Goal: Task Accomplishment & Management: Complete application form

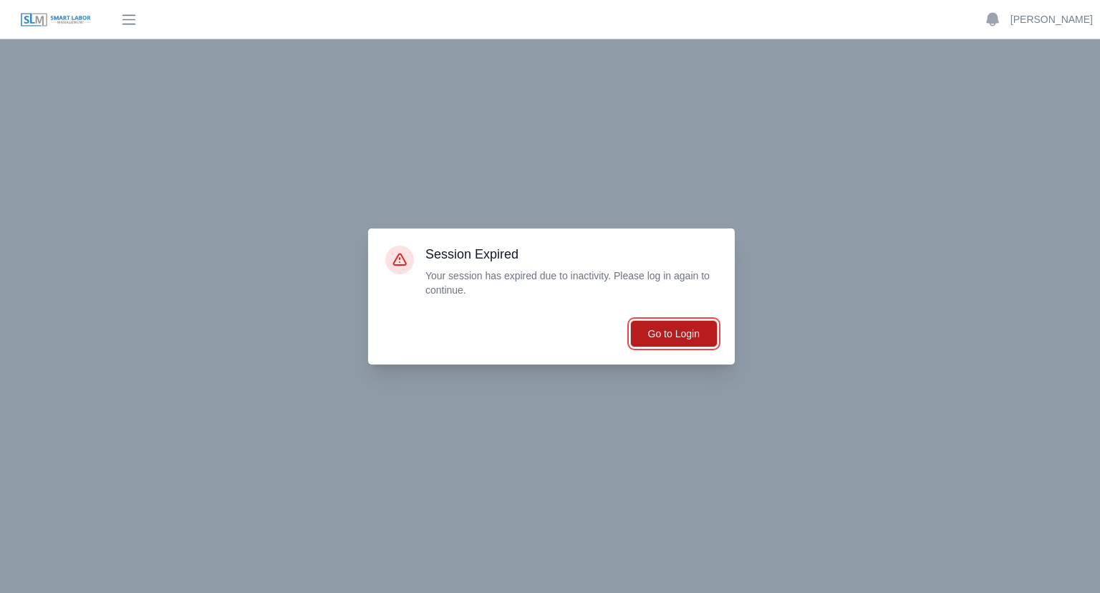
click at [650, 328] on button "Go to Login" at bounding box center [673, 333] width 87 height 27
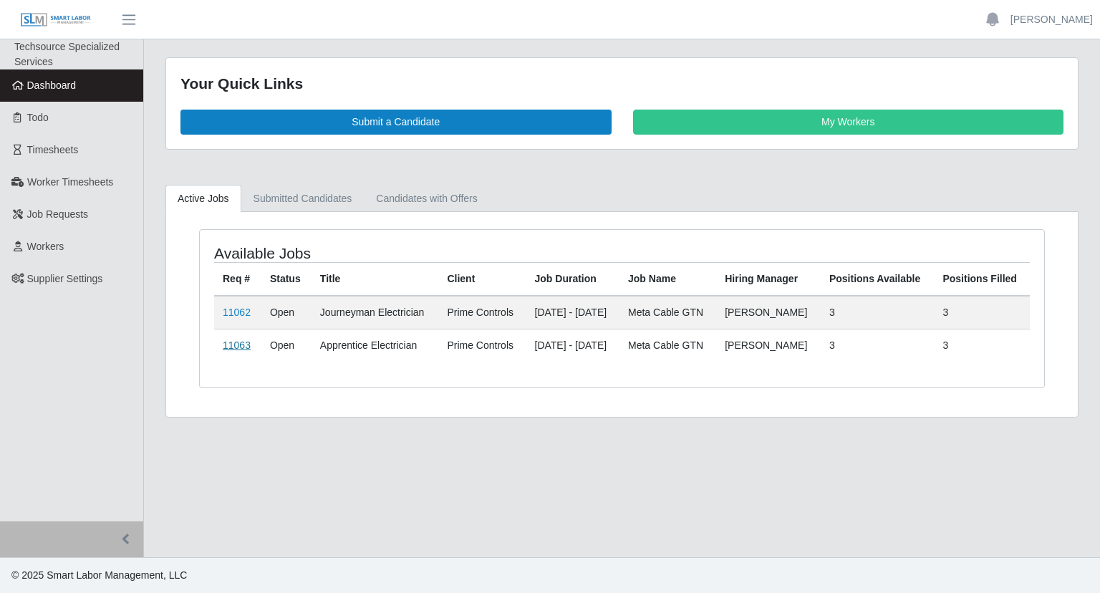
click at [240, 346] on link "11063" at bounding box center [237, 345] width 28 height 11
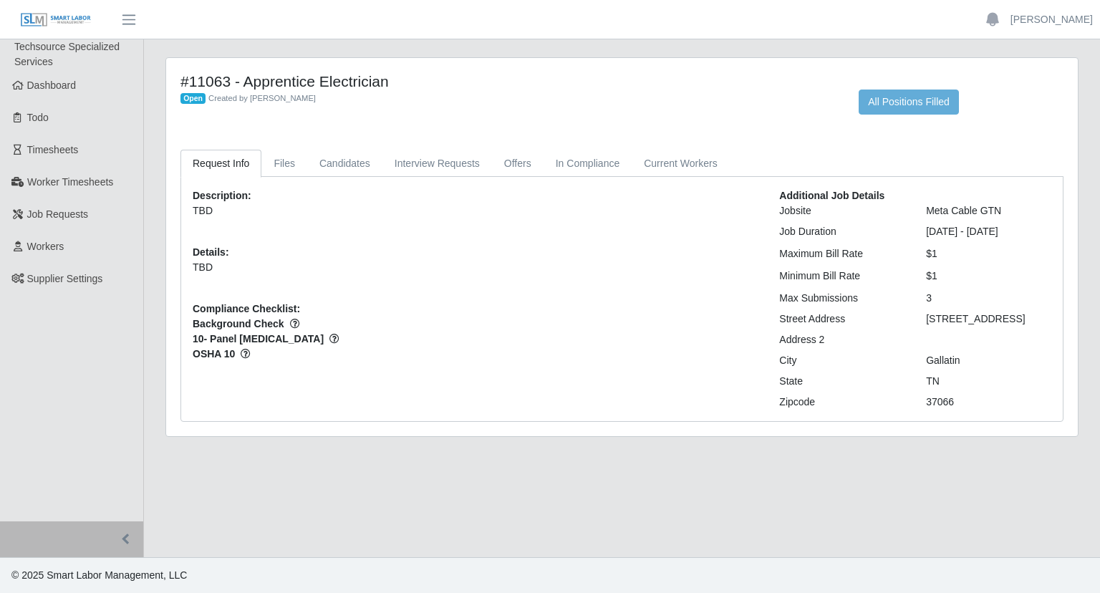
click at [877, 125] on div "#11063 - Apprentice Electrician Open Created by Brent Jeske All Positions Filled" at bounding box center [622, 101] width 905 height 59
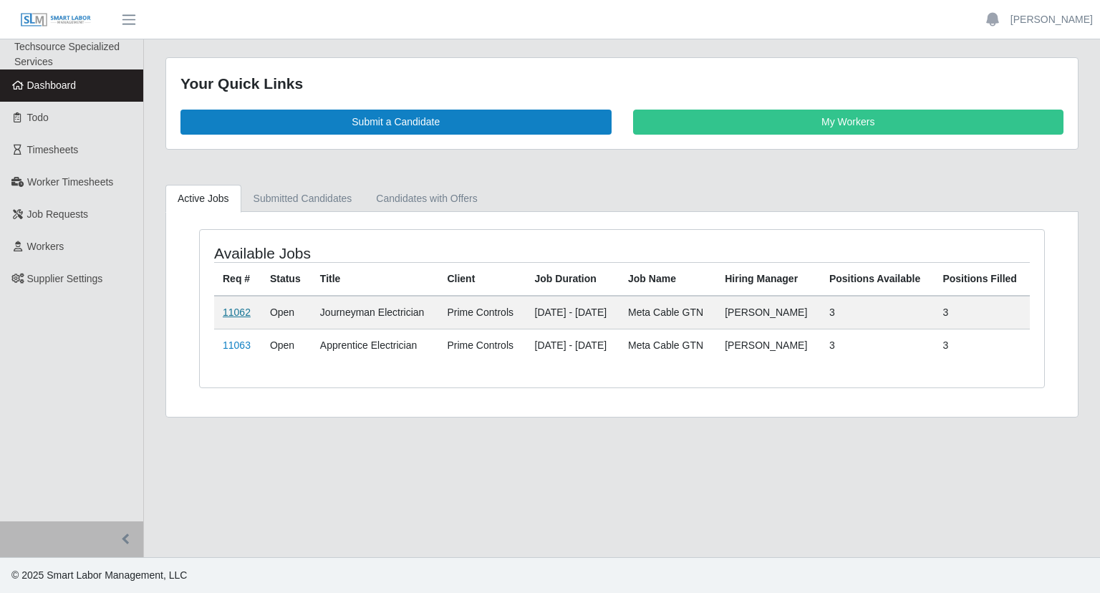
click at [247, 314] on link "11062" at bounding box center [237, 312] width 28 height 11
click at [229, 345] on link "11063" at bounding box center [237, 345] width 28 height 11
click at [55, 220] on span "Job Requests" at bounding box center [58, 213] width 62 height 11
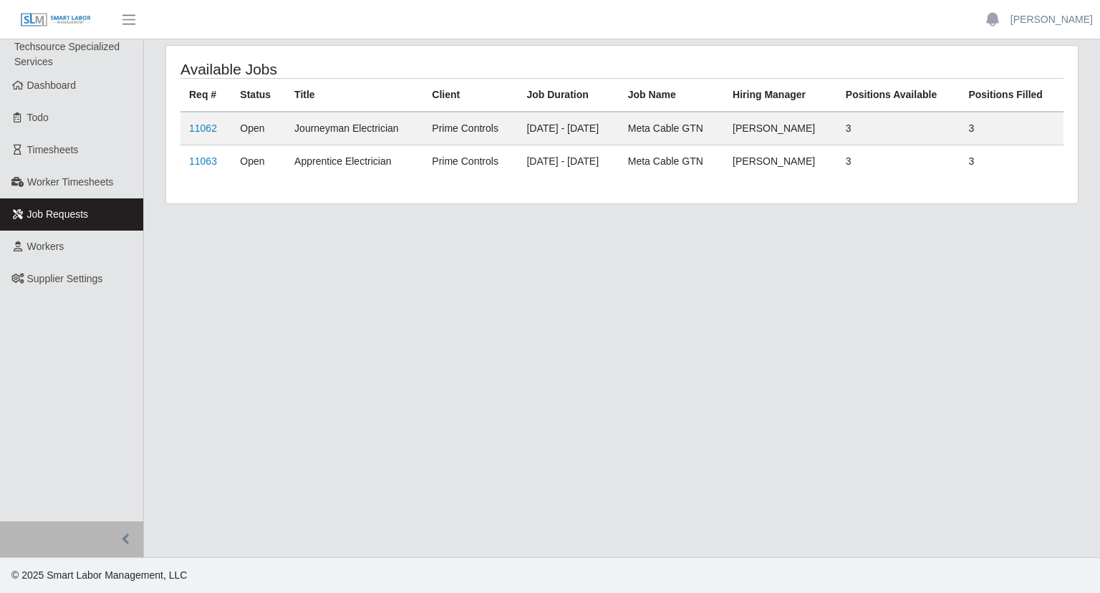
click at [39, 218] on span "Job Requests" at bounding box center [58, 213] width 62 height 11
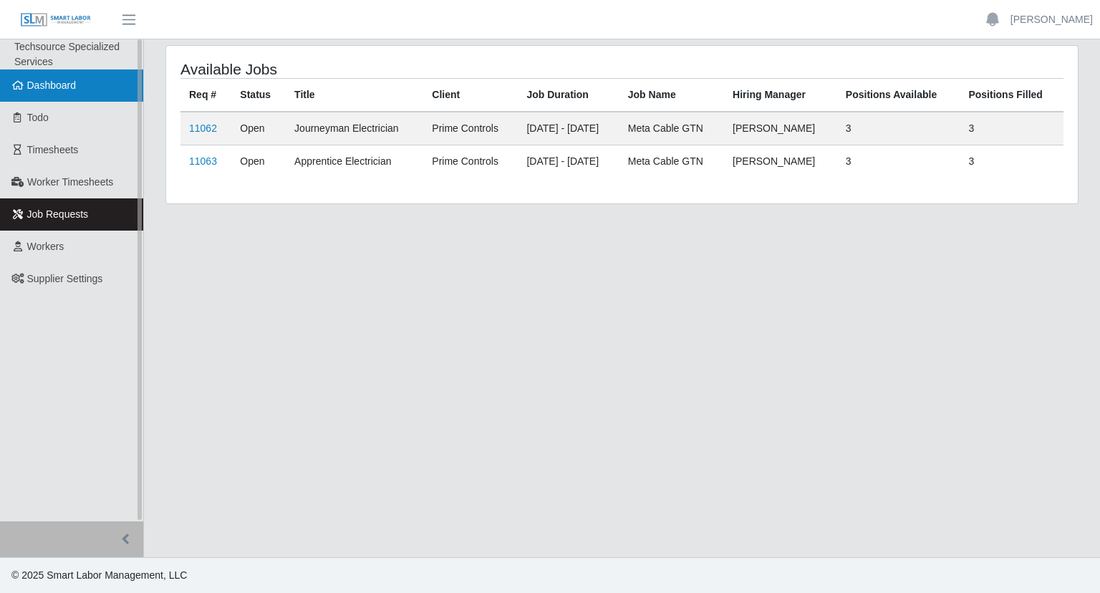
click at [27, 94] on link "Dashboard" at bounding box center [71, 85] width 143 height 32
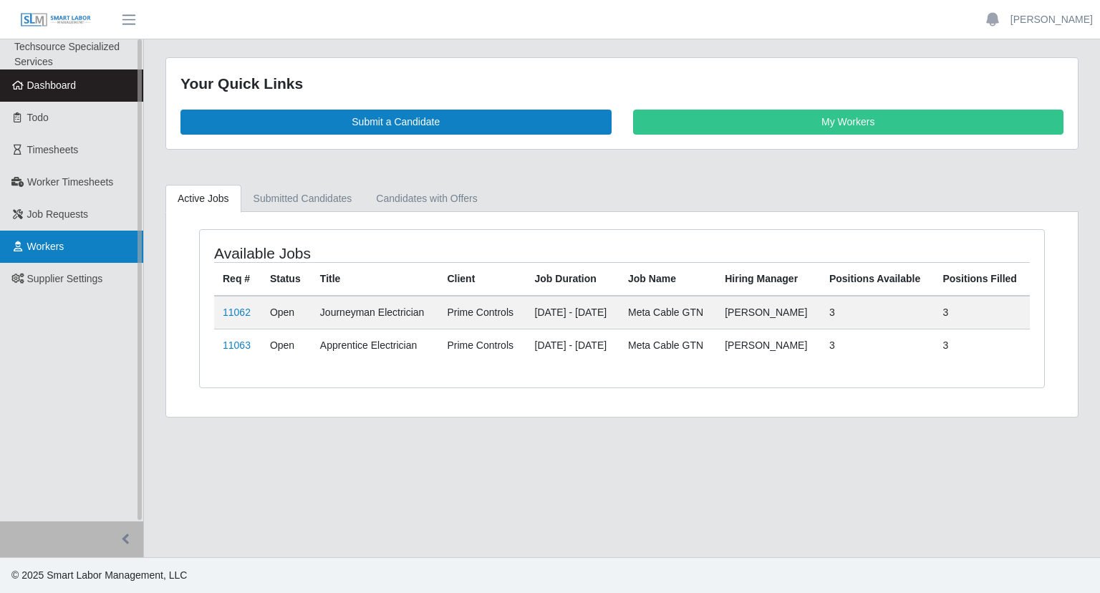
click at [50, 243] on span "Workers" at bounding box center [45, 246] width 37 height 11
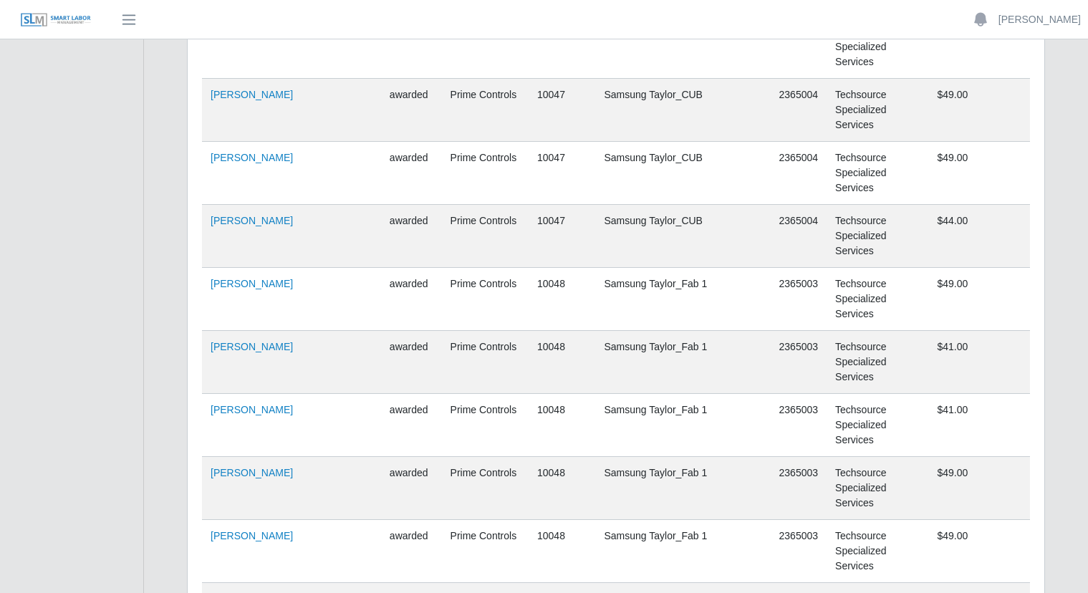
scroll to position [44166, 0]
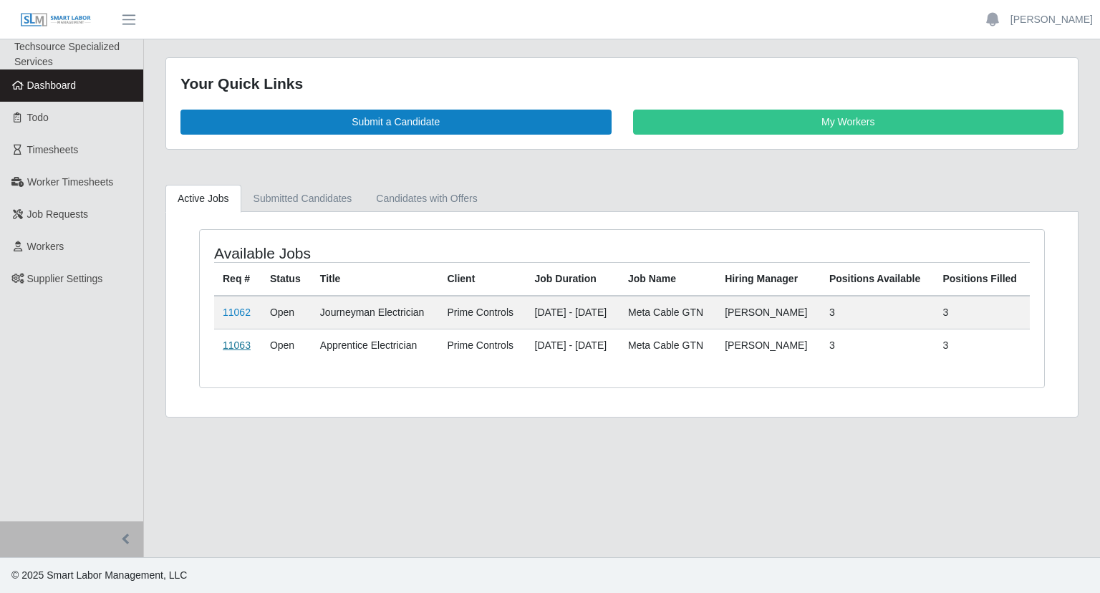
click at [244, 345] on link "11063" at bounding box center [237, 345] width 28 height 11
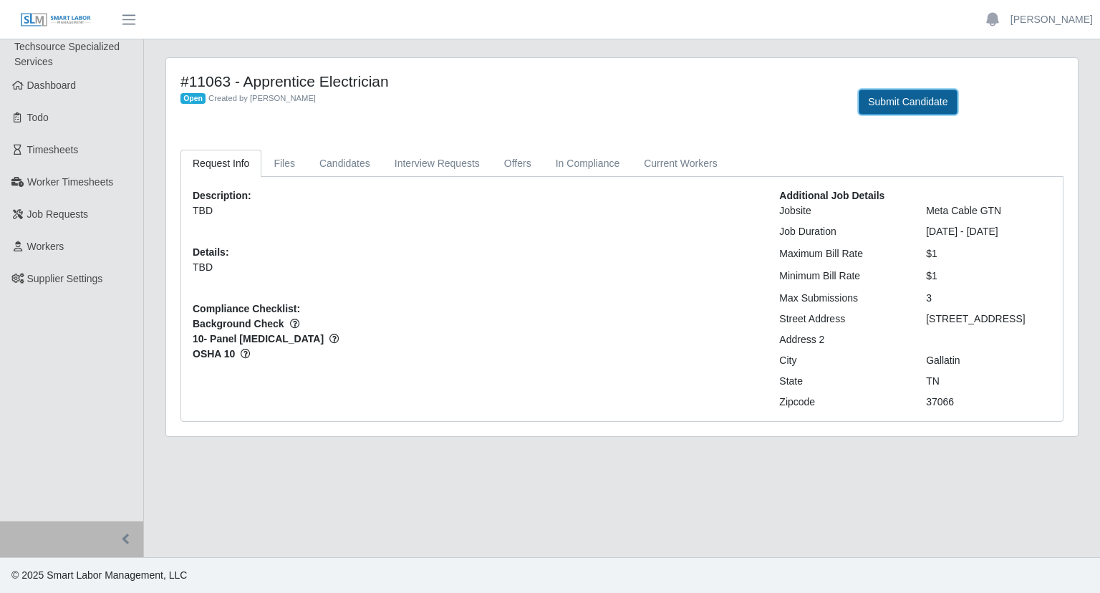
click at [873, 113] on button "Submit Candidate" at bounding box center [908, 102] width 98 height 25
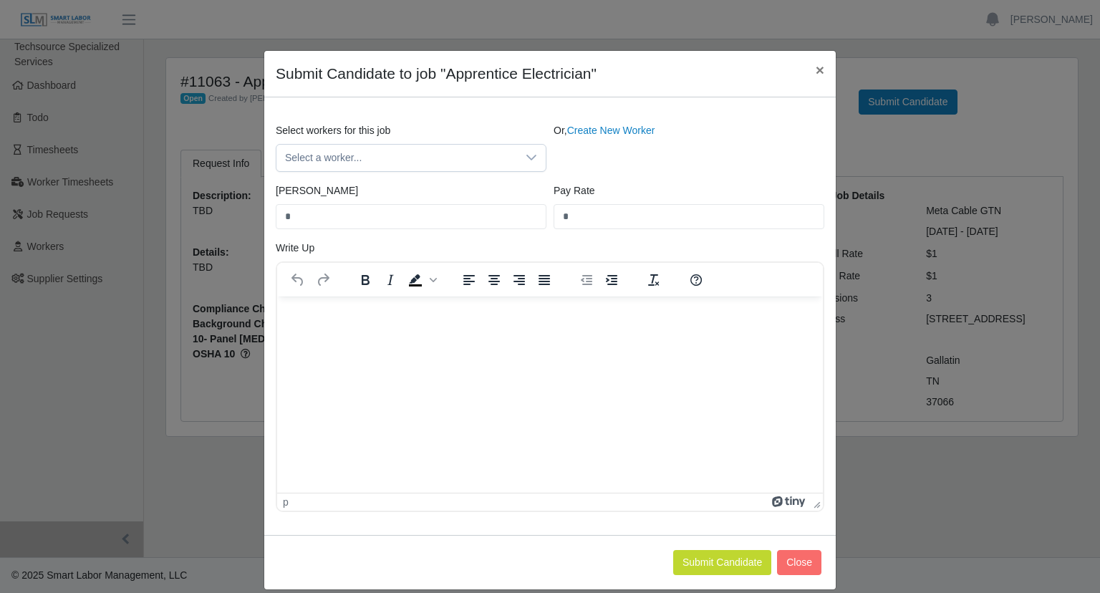
click at [590, 118] on div "Select workers for this job Select a worker... Or, Create New Worker Bill Rate …" at bounding box center [550, 316] width 572 height 438
click at [591, 120] on div "Select workers for this job Select a worker... Or, Create New Worker Bill Rate …" at bounding box center [550, 316] width 572 height 438
click at [591, 125] on link "Create New Worker" at bounding box center [611, 130] width 88 height 11
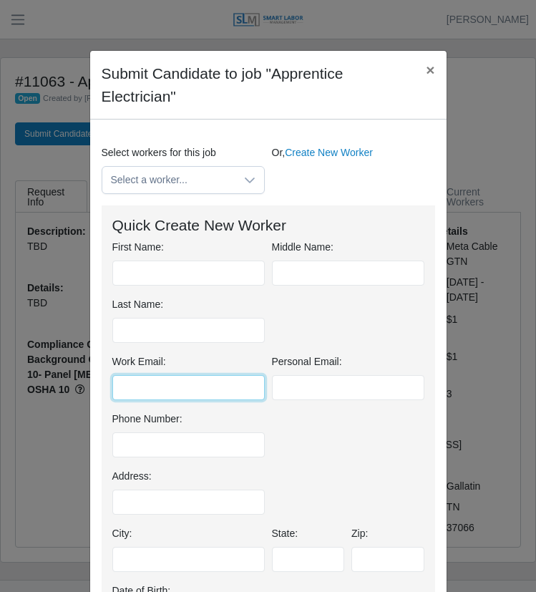
click at [146, 385] on input "Work Email:" at bounding box center [188, 387] width 153 height 25
click at [161, 431] on div "Phone Number:" at bounding box center [189, 435] width 160 height 46
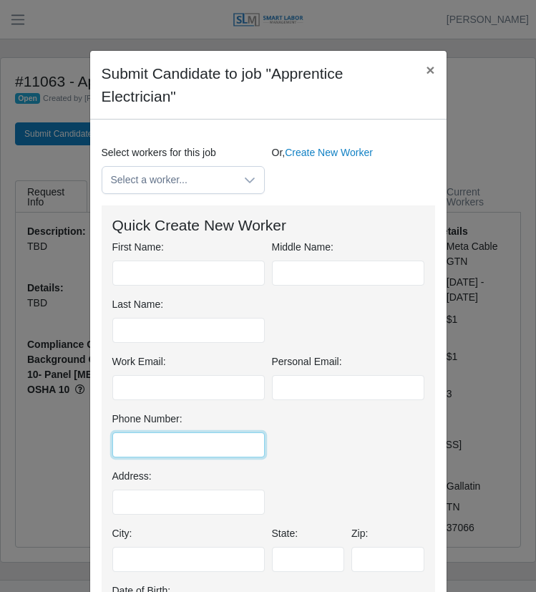
click at [160, 442] on input "Phone Number:" at bounding box center [188, 445] width 153 height 25
paste input "**********"
type input "**********"
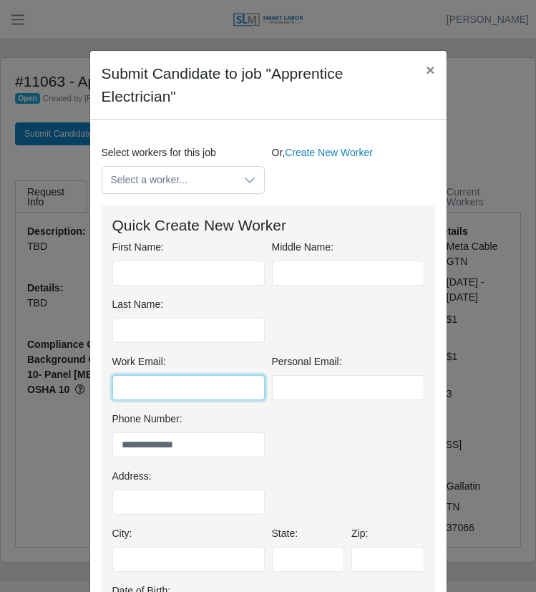
click at [142, 391] on input "Work Email:" at bounding box center [188, 387] width 153 height 25
paste input "**********"
type input "**********"
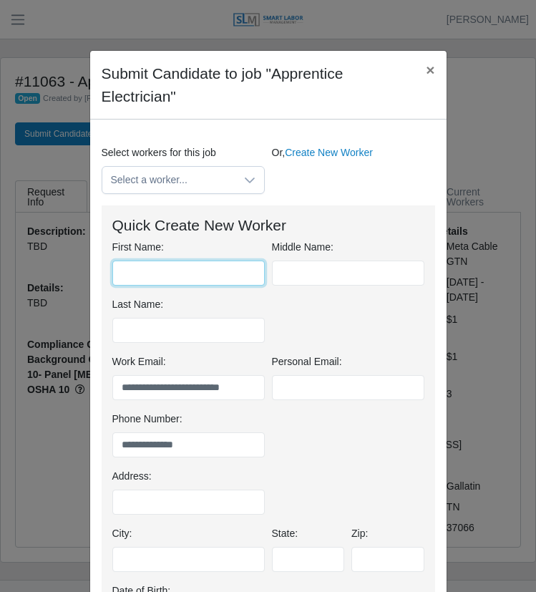
click at [137, 271] on input "First Name:" at bounding box center [188, 273] width 153 height 25
type input "******"
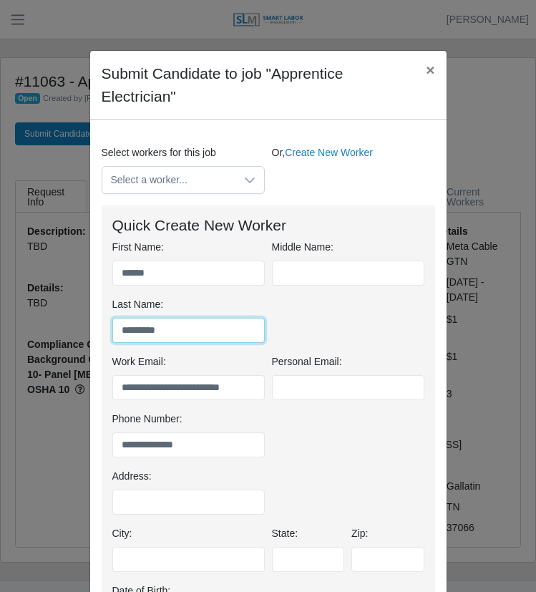
type input "*********"
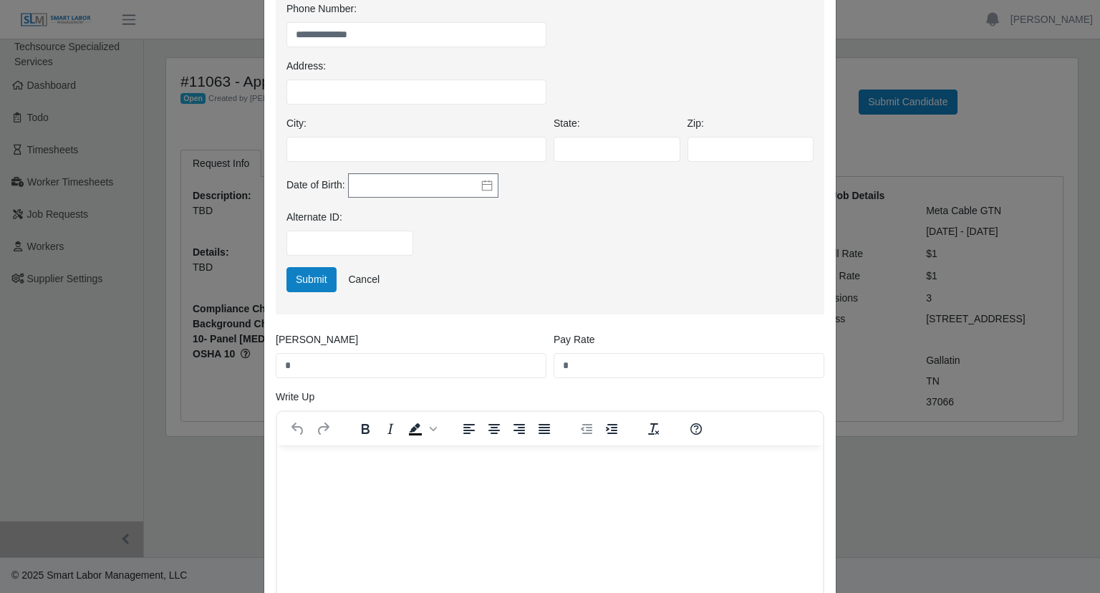
scroll to position [388, 0]
click at [325, 246] on input "Alternate ID:" at bounding box center [350, 243] width 127 height 25
click at [322, 367] on input "*" at bounding box center [411, 366] width 271 height 25
type input "**"
click at [298, 292] on button "Submit" at bounding box center [312, 280] width 50 height 25
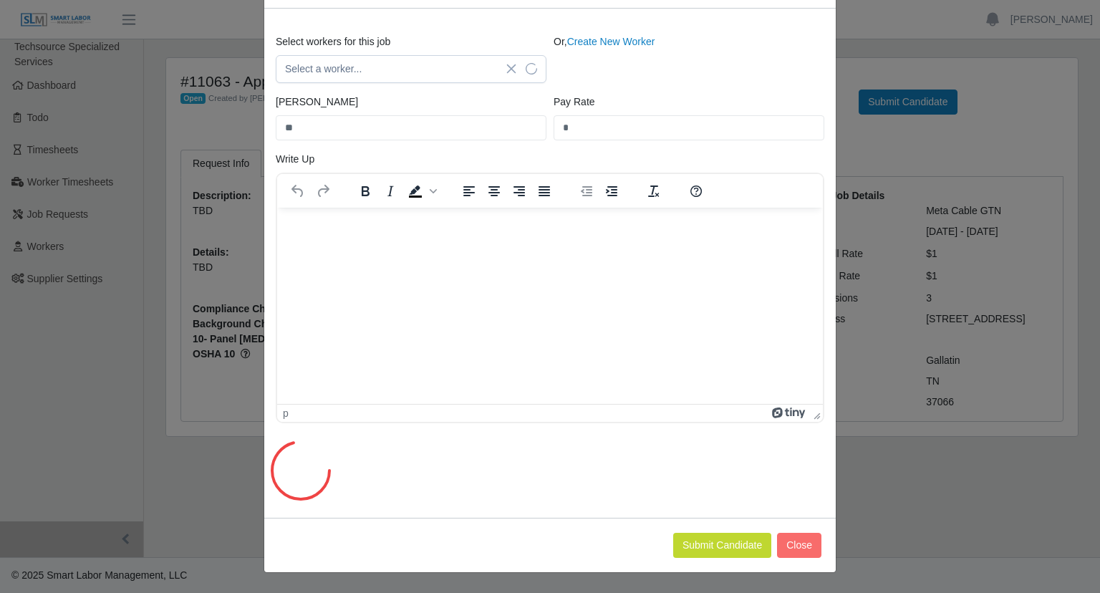
scroll to position [0, 0]
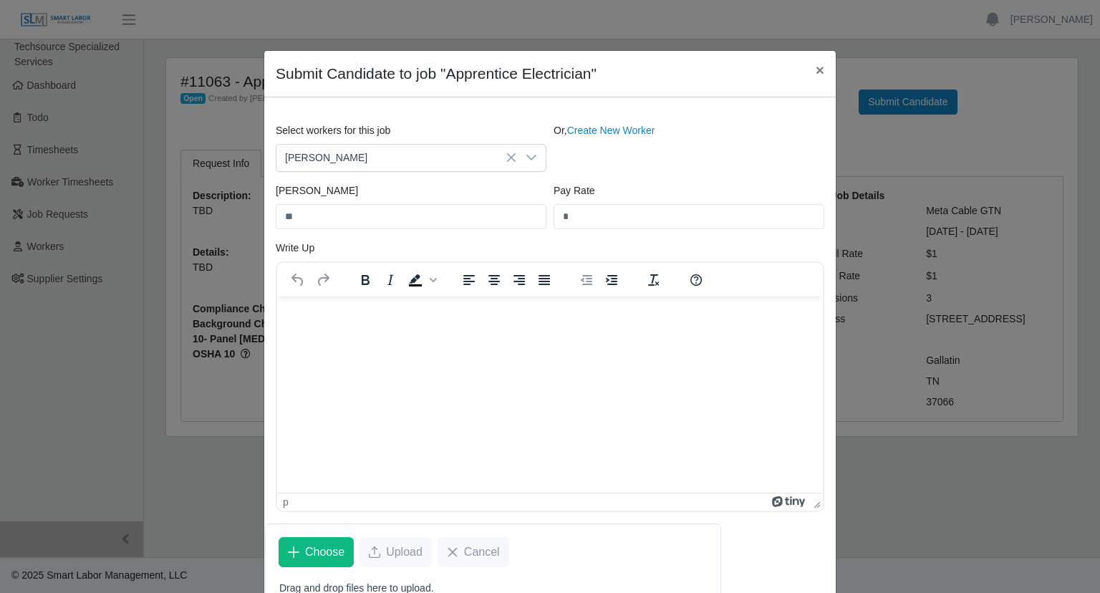
click at [428, 335] on html at bounding box center [550, 315] width 546 height 39
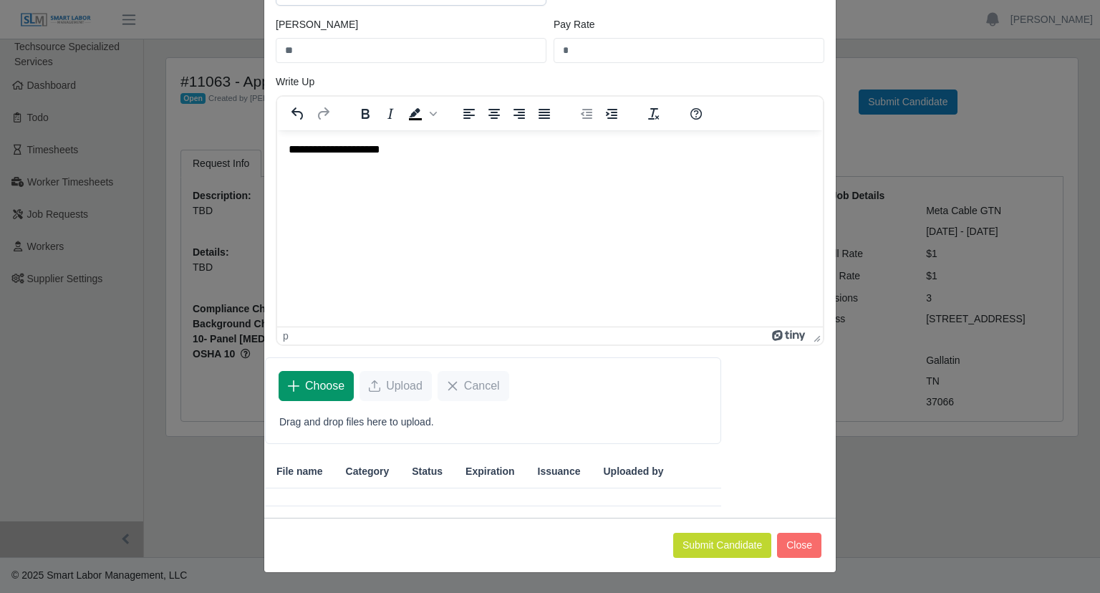
click at [315, 385] on span "Choose" at bounding box center [324, 385] width 39 height 17
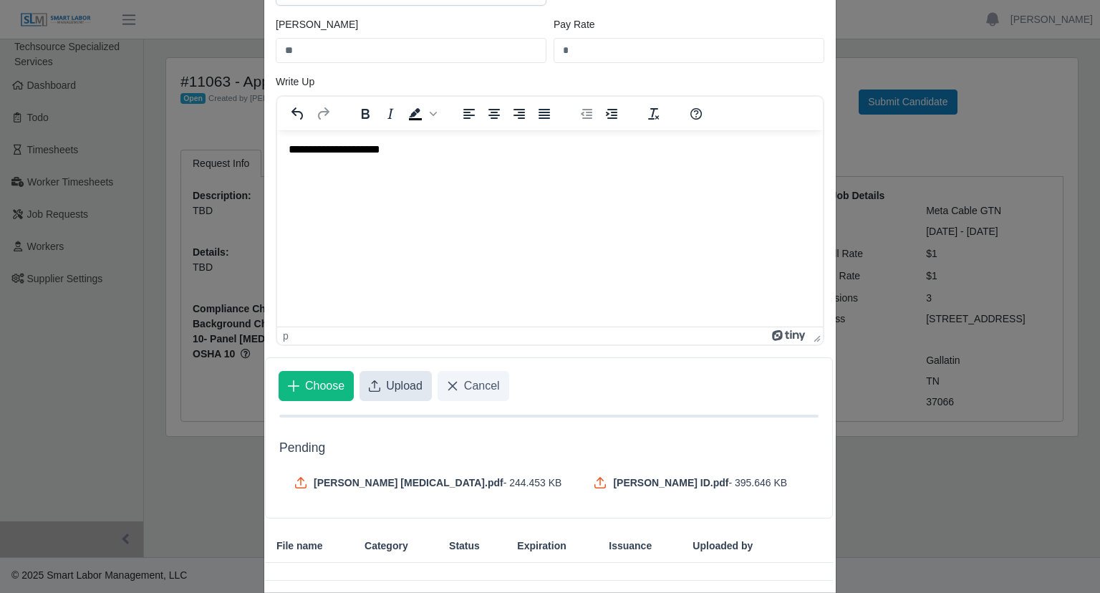
click at [369, 393] on button "Upload" at bounding box center [396, 386] width 72 height 30
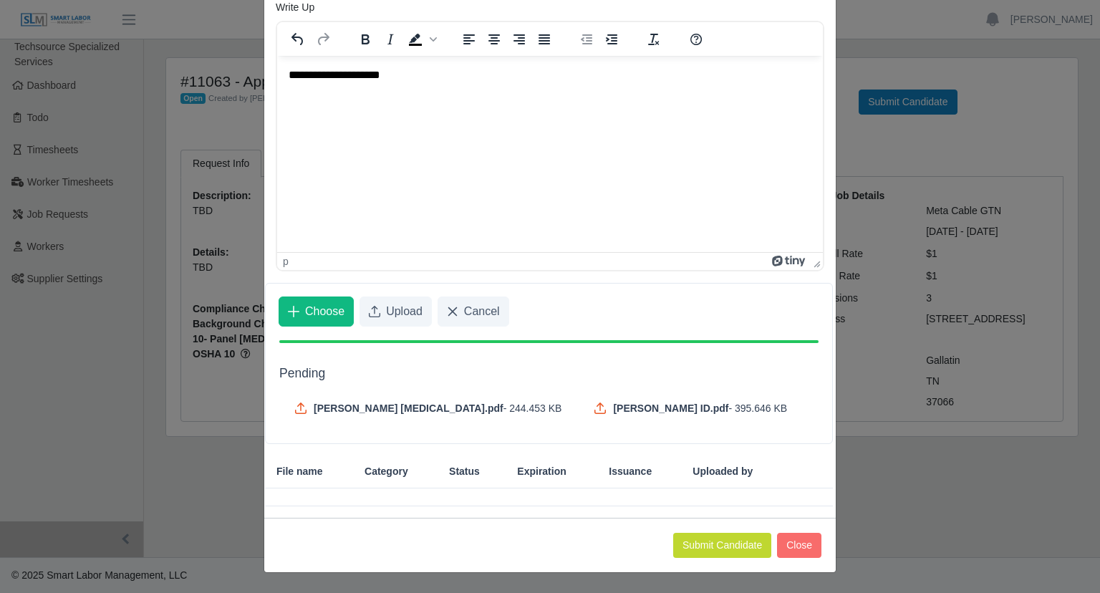
scroll to position [151, 0]
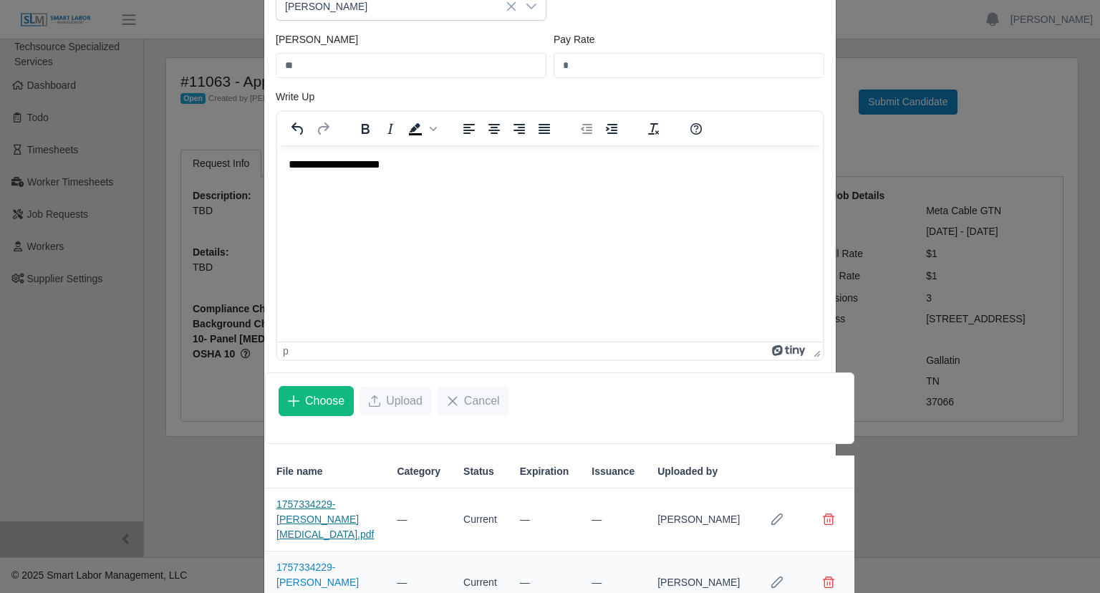
click at [319, 529] on link "1757334229-Selvin Guillermo Drug Test.pdf" at bounding box center [324, 520] width 97 height 42
click at [300, 578] on link "1757334229-Selvin Guillermo ID.pdf" at bounding box center [317, 583] width 82 height 42
click at [304, 410] on button "Choose" at bounding box center [316, 401] width 75 height 30
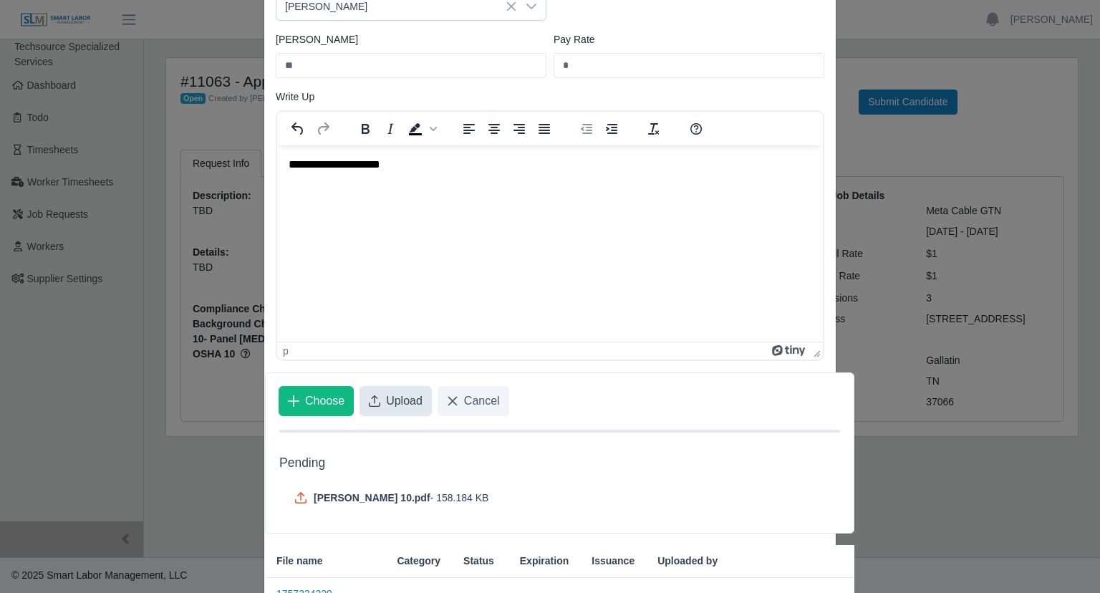
drag, startPoint x: 381, startPoint y: 401, endPoint x: 526, endPoint y: 163, distance: 279.0
click at [386, 401] on span "Upload" at bounding box center [404, 401] width 37 height 17
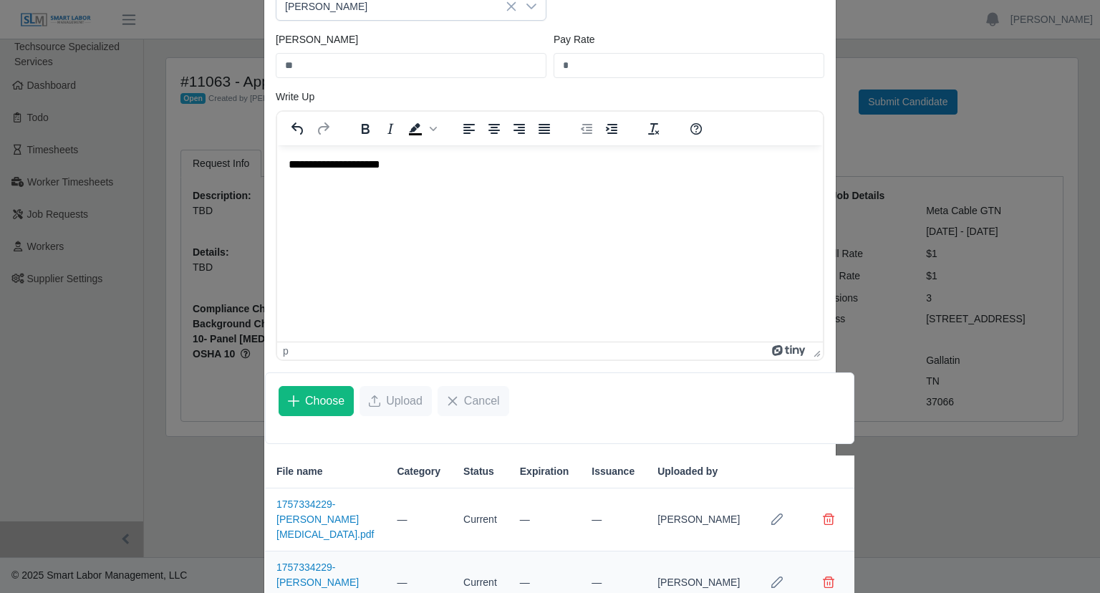
scroll to position [292, 0]
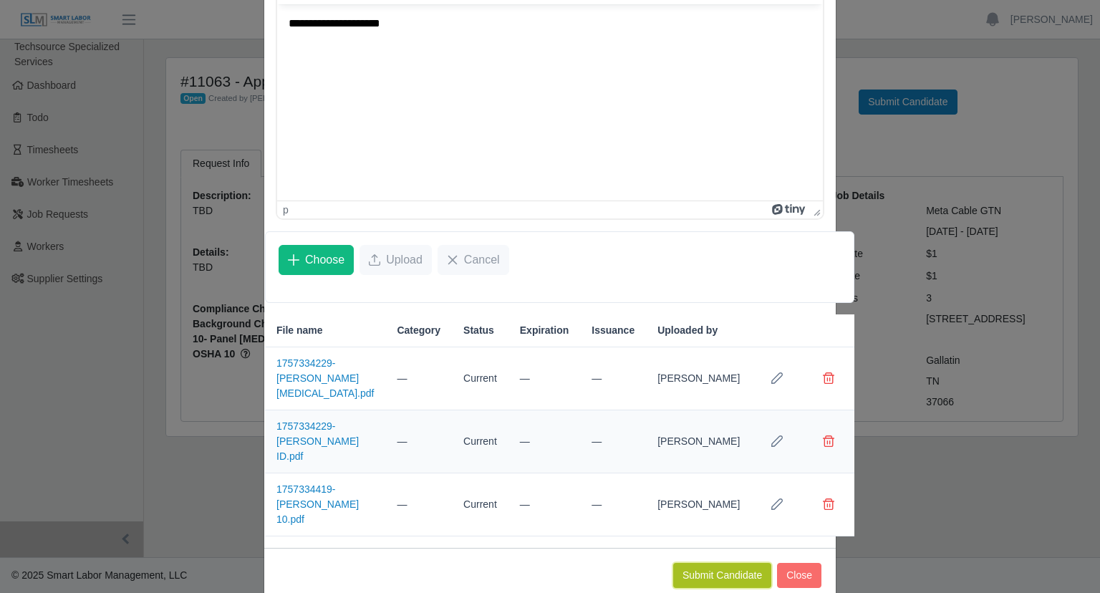
click at [723, 563] on button "Submit Candidate" at bounding box center [722, 575] width 98 height 25
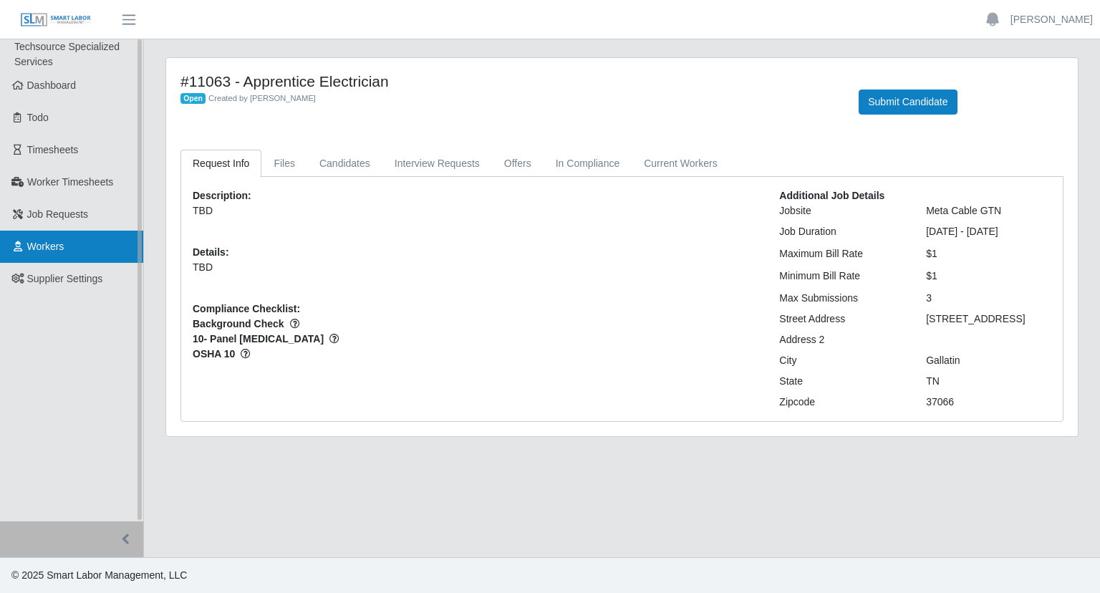
click at [17, 254] on link "Workers" at bounding box center [71, 247] width 143 height 32
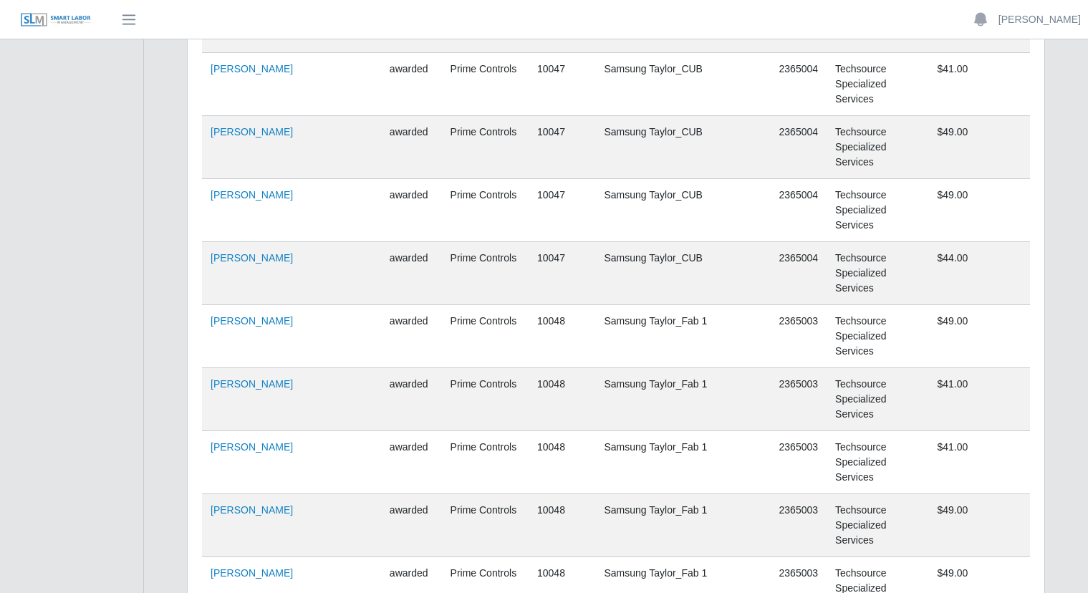
scroll to position [44214, 0]
